Goal: Information Seeking & Learning: Learn about a topic

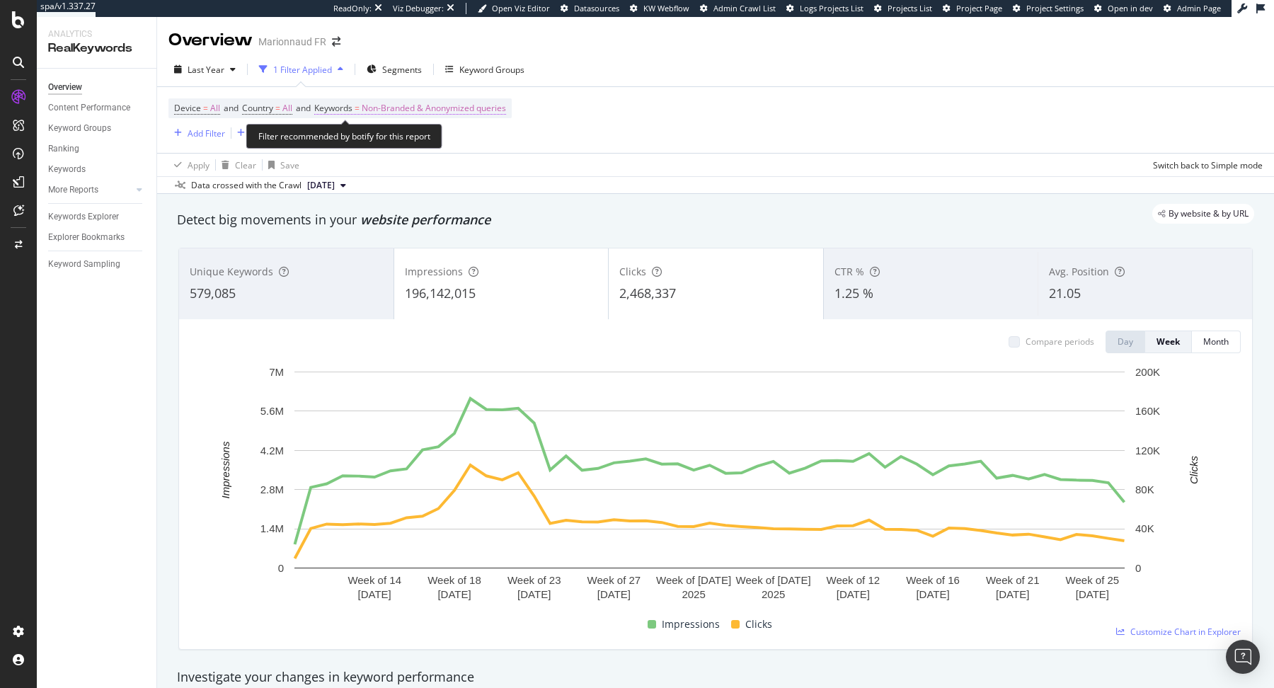
click at [403, 114] on span "Non-Branded & Anonymized queries" at bounding box center [434, 108] width 144 height 20
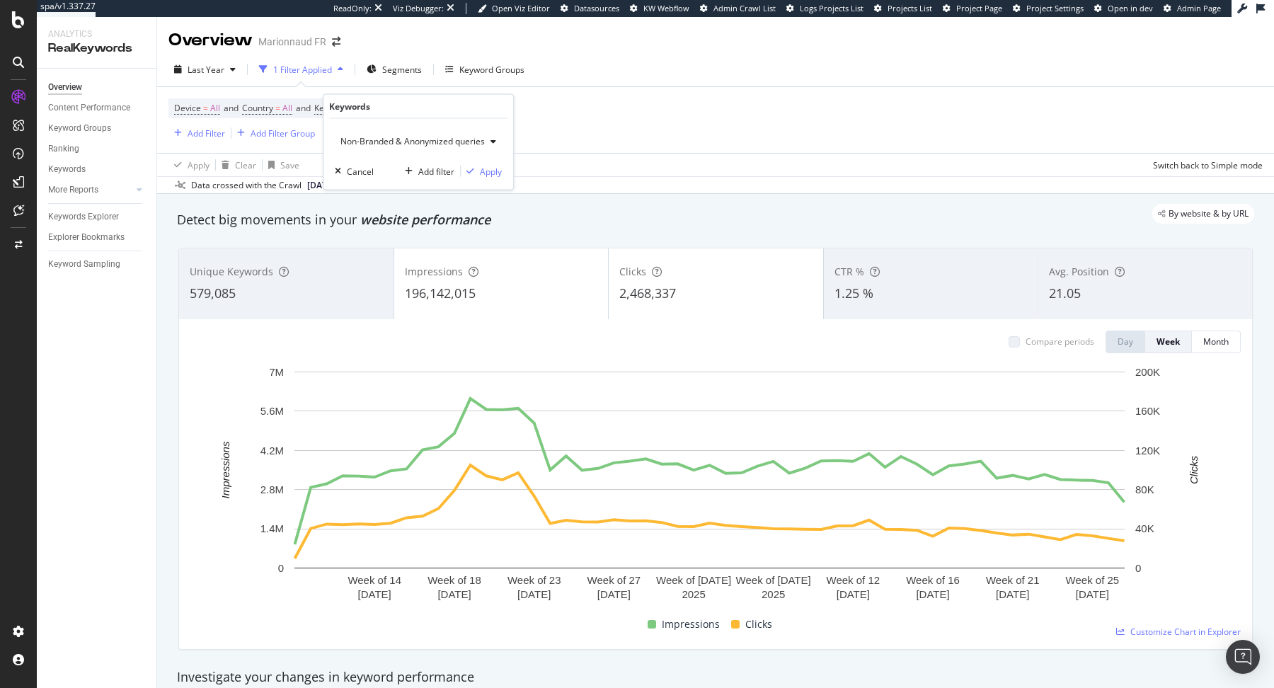
click at [403, 148] on div "Non-Branded & Anonymized queries" at bounding box center [418, 141] width 167 height 21
click at [392, 253] on span "All" at bounding box center [421, 251] width 148 height 13
click at [464, 172] on div "button" at bounding box center [458, 171] width 19 height 8
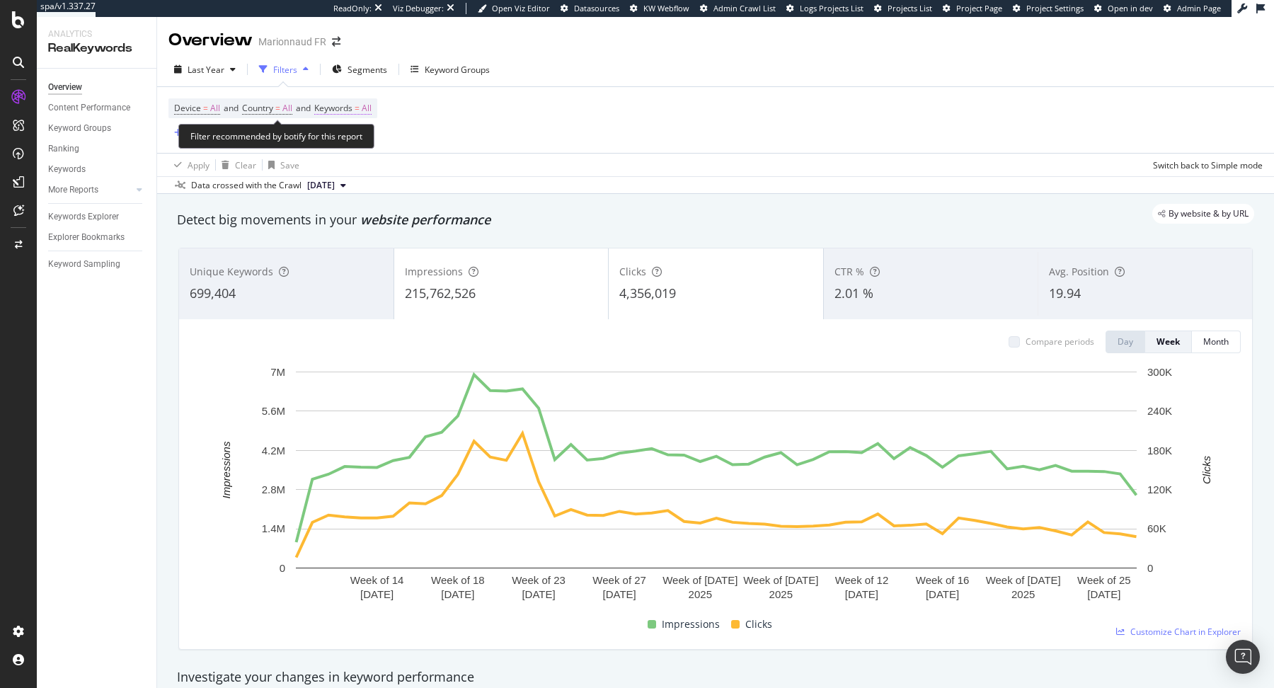
click at [362, 111] on span "Keywords = All" at bounding box center [342, 108] width 57 height 13
click at [358, 133] on div "All" at bounding box center [351, 141] width 33 height 21
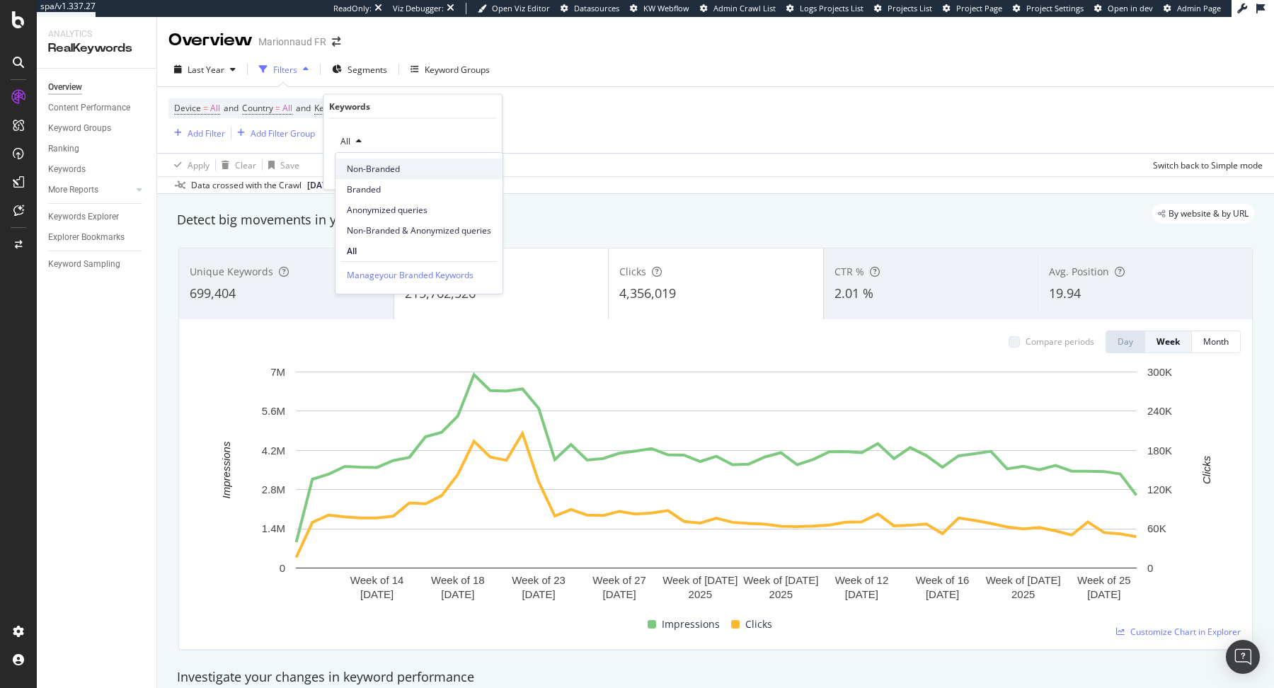
click at [363, 163] on span "Non-Branded" at bounding box center [419, 169] width 144 height 13
click at [469, 173] on div "Apply" at bounding box center [480, 171] width 22 height 12
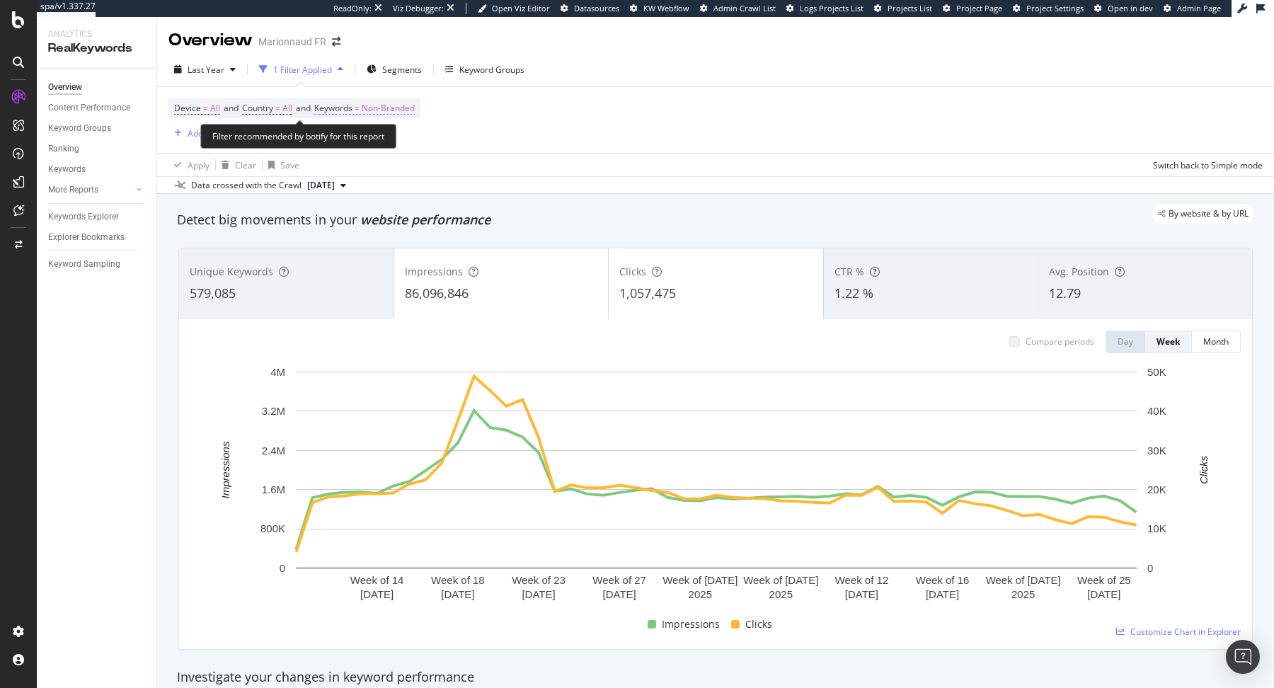
click at [377, 113] on span "Non-Branded" at bounding box center [388, 108] width 53 height 20
click at [369, 136] on span "Non-Branded" at bounding box center [364, 141] width 59 height 12
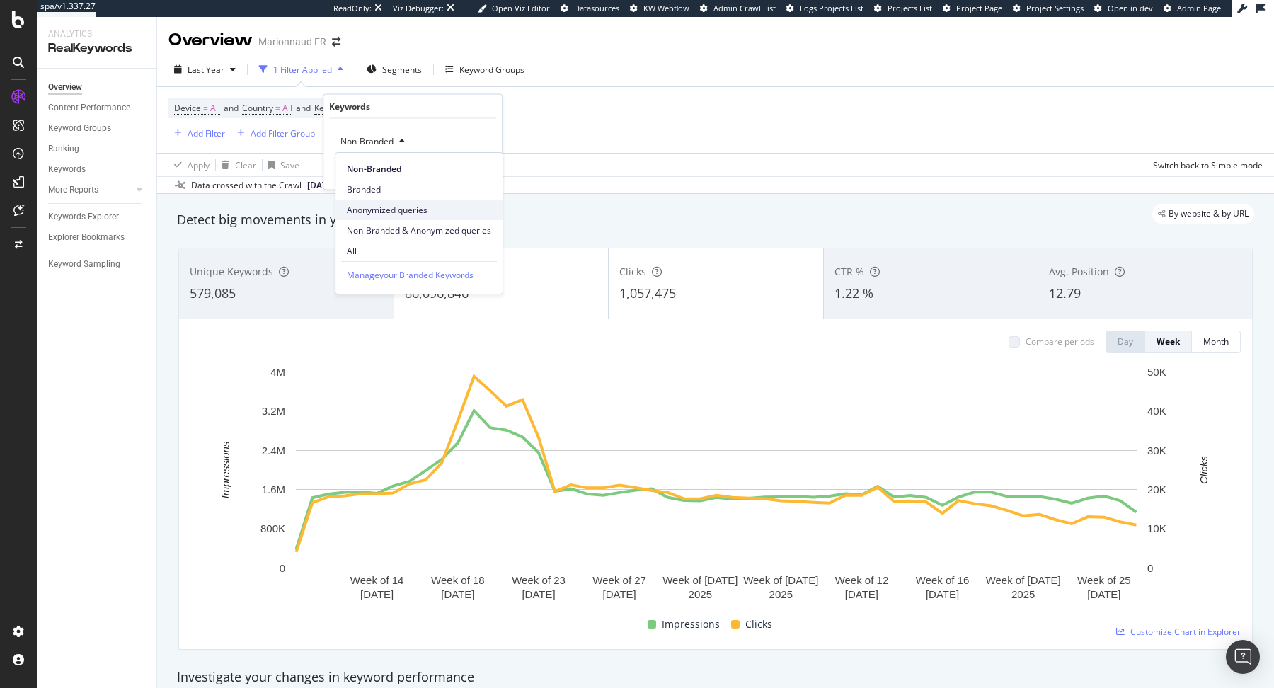
click at [380, 204] on span "Anonymized queries" at bounding box center [419, 210] width 144 height 13
click at [471, 173] on div "Apply" at bounding box center [480, 171] width 22 height 12
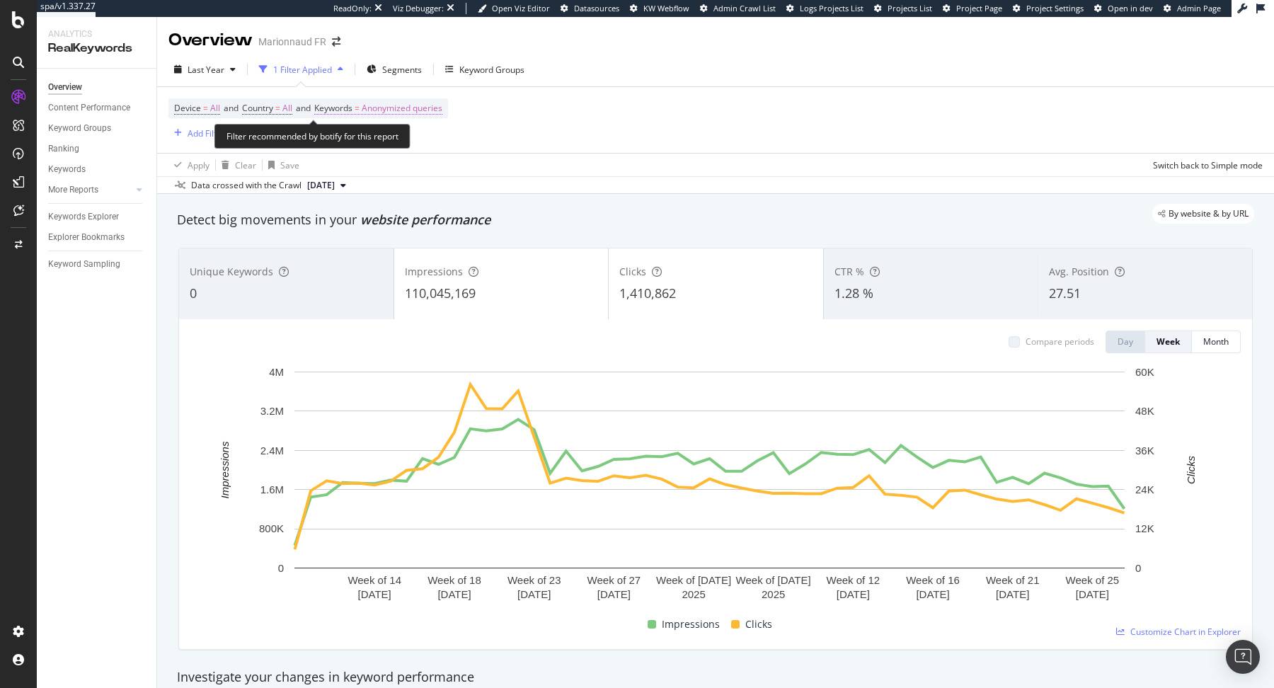
click at [352, 105] on span "Keywords" at bounding box center [333, 108] width 38 height 12
click at [369, 145] on span "Anonymized queries" at bounding box center [378, 141] width 86 height 12
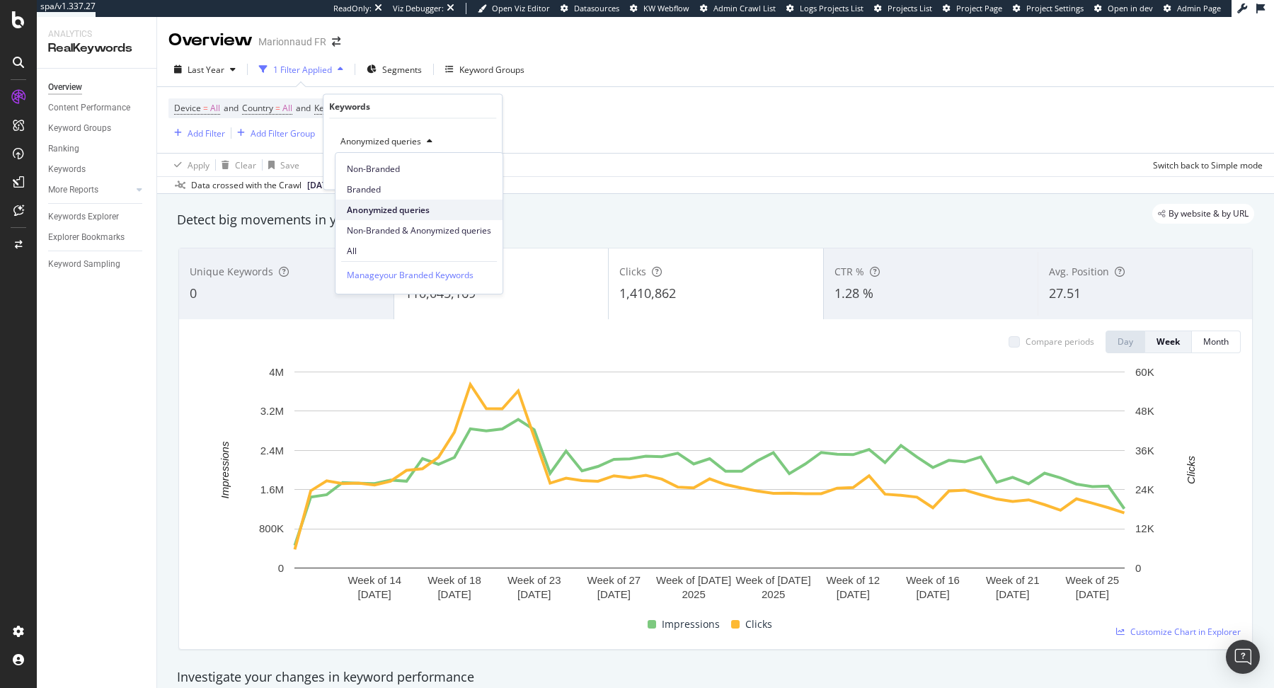
click at [390, 216] on div "Anonymized queries" at bounding box center [418, 210] width 167 height 21
click at [381, 142] on span "Anonymized queries" at bounding box center [378, 141] width 86 height 12
click at [369, 227] on span "Non-Branded & Anonymized queries" at bounding box center [419, 230] width 144 height 13
click at [478, 168] on div "button" at bounding box center [470, 171] width 19 height 8
